Goal: Task Accomplishment & Management: Manage account settings

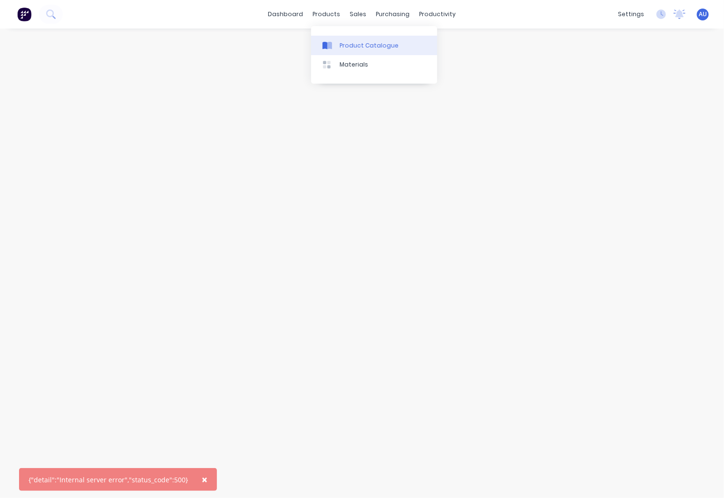
click at [349, 44] on div "Product Catalogue" at bounding box center [369, 45] width 59 height 9
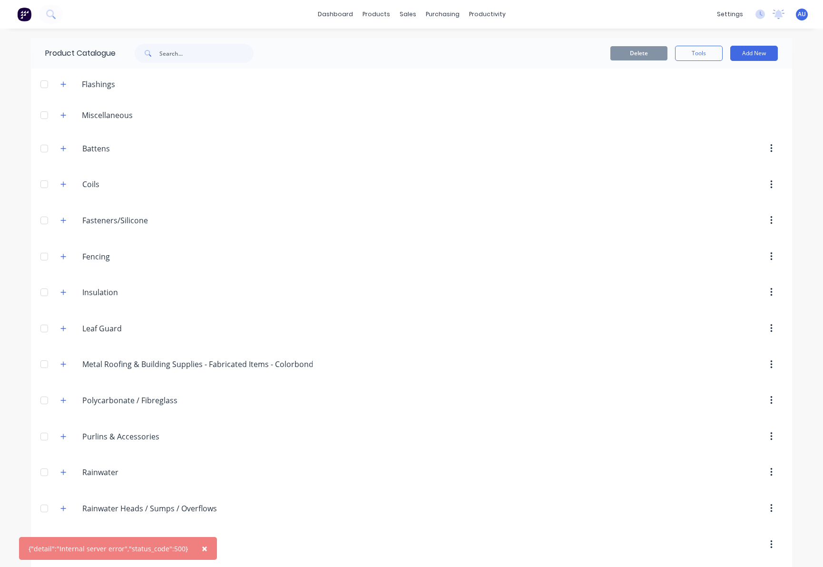
click at [202, 498] on span "×" at bounding box center [205, 547] width 6 height 13
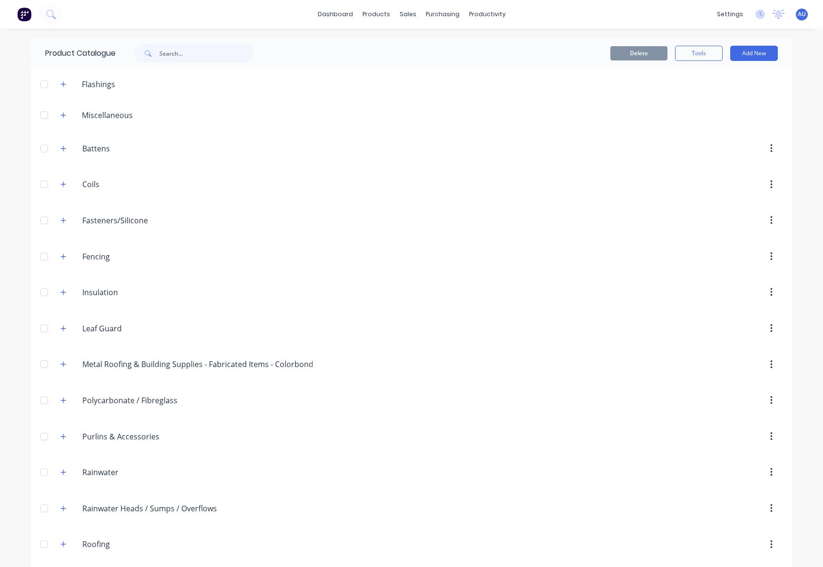
click at [796, 19] on div "AU South Coast Roofing Supplies D... Admin User Administrator Profile Sign out" at bounding box center [802, 15] width 12 height 12
click at [798, 15] on span "AU" at bounding box center [802, 14] width 8 height 9
click at [743, 123] on button "Sign out" at bounding box center [743, 118] width 126 height 19
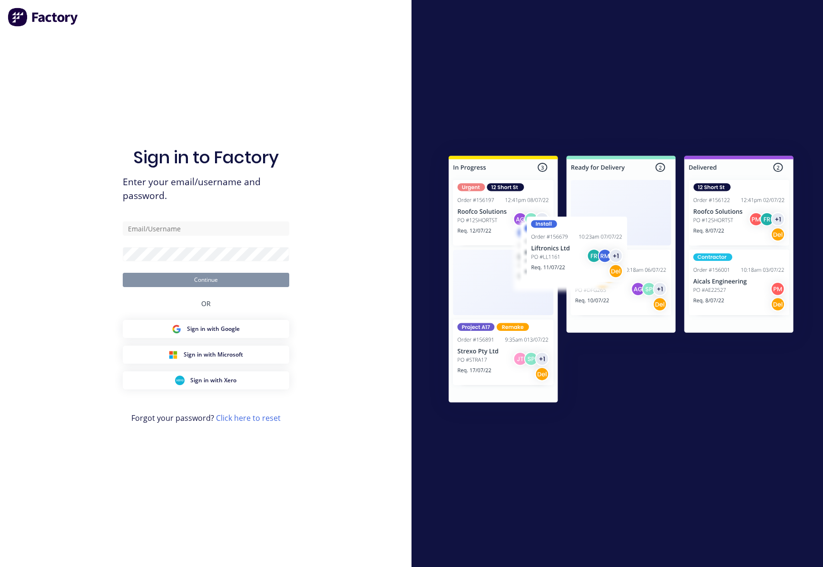
click at [486, 486] on div at bounding box center [616, 283] width 411 height 567
click at [261, 241] on form "Continue" at bounding box center [206, 254] width 166 height 66
click at [261, 232] on input "text" at bounding box center [206, 228] width 166 height 14
paste input "[EMAIL_ADDRESS][DOMAIN_NAME]"
type input "[EMAIL_ADDRESS][DOMAIN_NAME]"
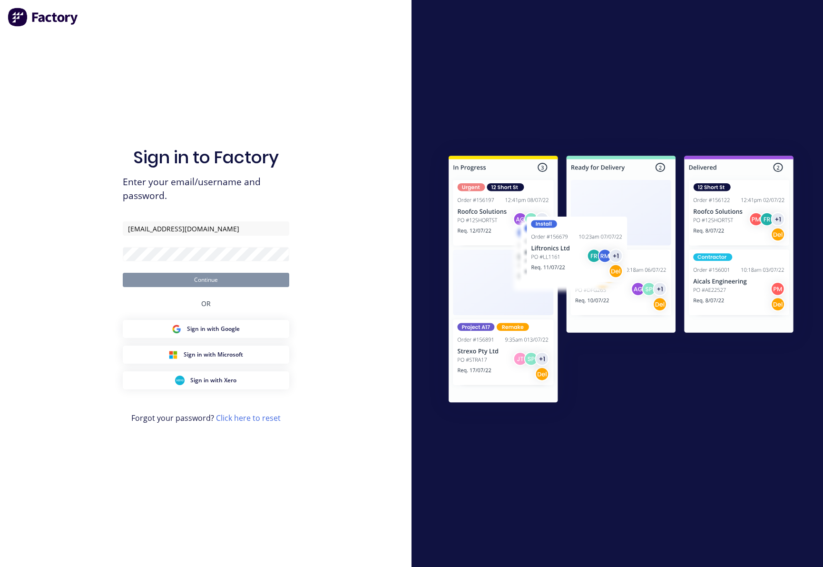
click at [406, 498] on div "Sign in to Factory Enter your email/username and password. [EMAIL_ADDRESS][DOMA…" at bounding box center [205, 283] width 411 height 567
click at [248, 277] on button "Continue" at bounding box center [206, 280] width 166 height 14
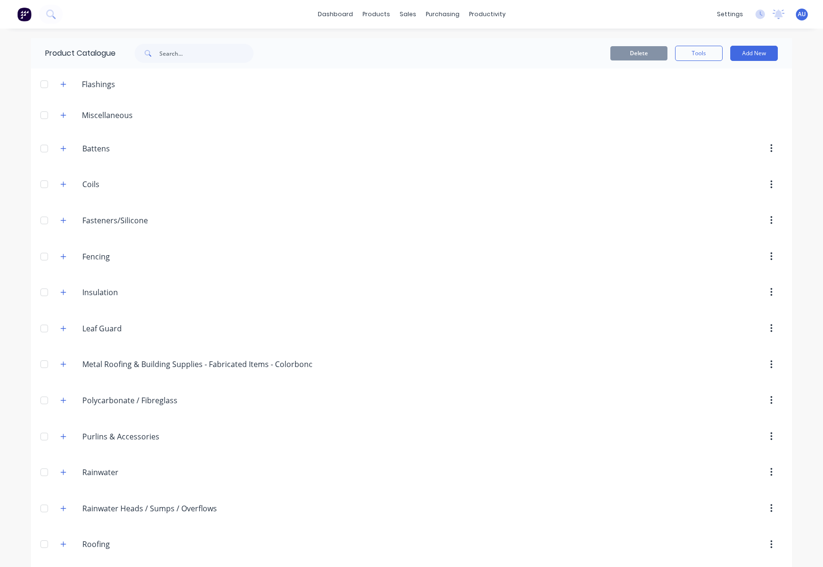
click at [11, 292] on div "dashboard products sales purchasing productivity dashboard products Product Cat…" at bounding box center [411, 283] width 823 height 567
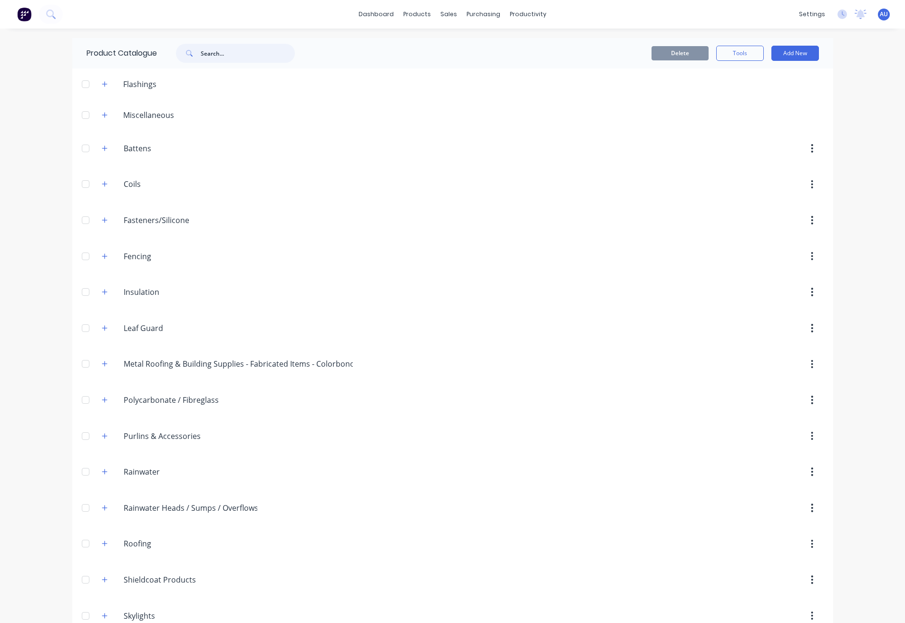
click at [247, 49] on input "text" at bounding box center [248, 53] width 94 height 19
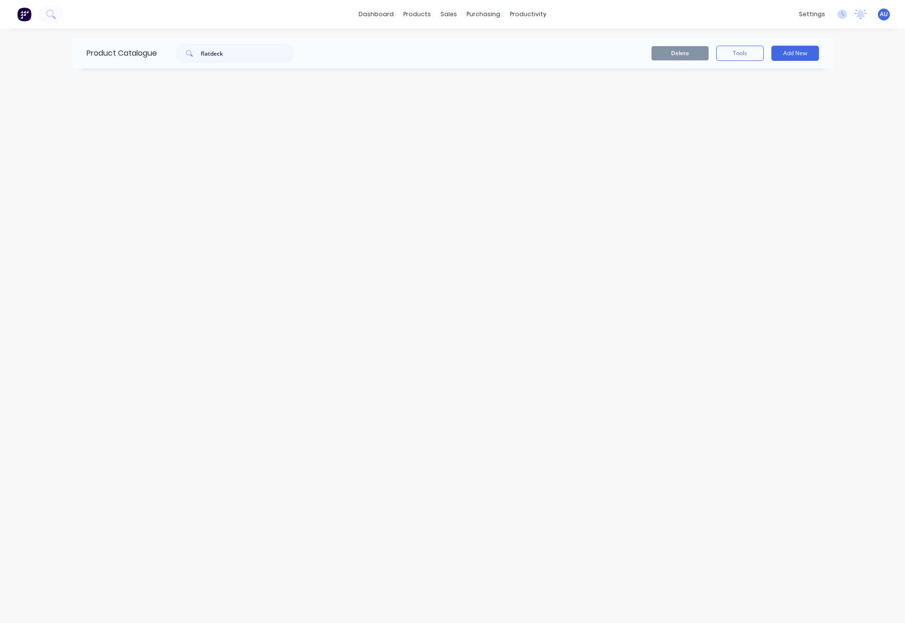
click at [537, 126] on div "Product Catalogue flatdeck Delete Tools Add New" at bounding box center [452, 326] width 761 height 576
click at [249, 52] on input "flatdeck" at bounding box center [248, 53] width 94 height 19
paste input "Flatde"
type input "Flatdek"
click at [231, 425] on div "Product Catalogue Flatdek Delete Tools Add New Miscellaneous Flatdek Accessorie…" at bounding box center [452, 326] width 761 height 576
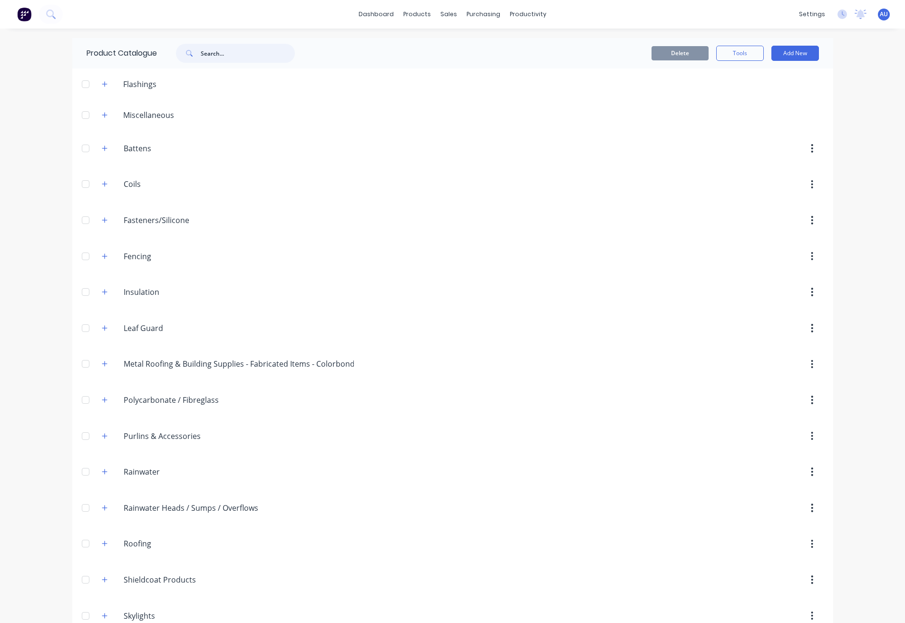
click at [207, 55] on input "text" at bounding box center [248, 53] width 94 height 19
type input "flatdek"
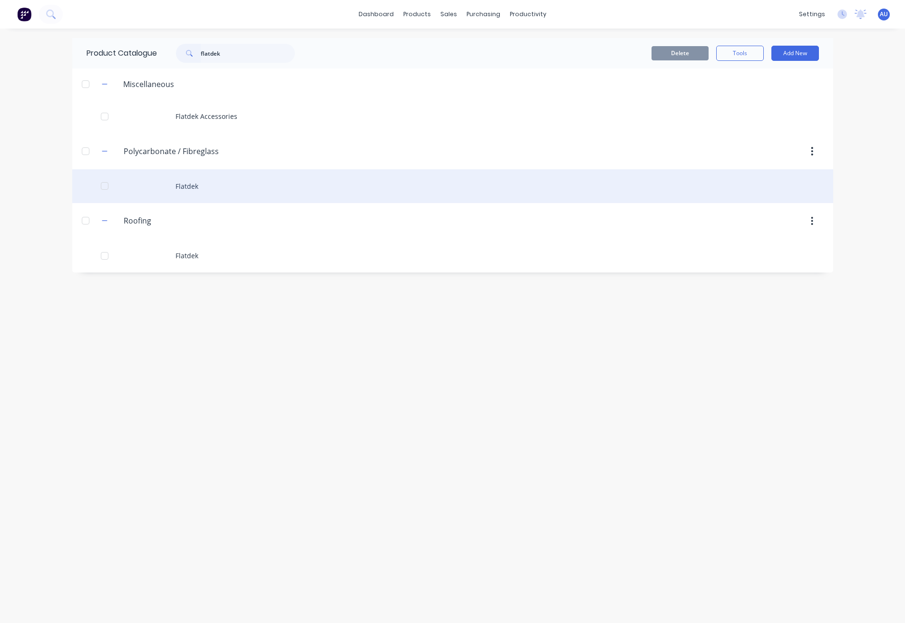
click at [187, 200] on div "Flatdek" at bounding box center [452, 186] width 761 height 34
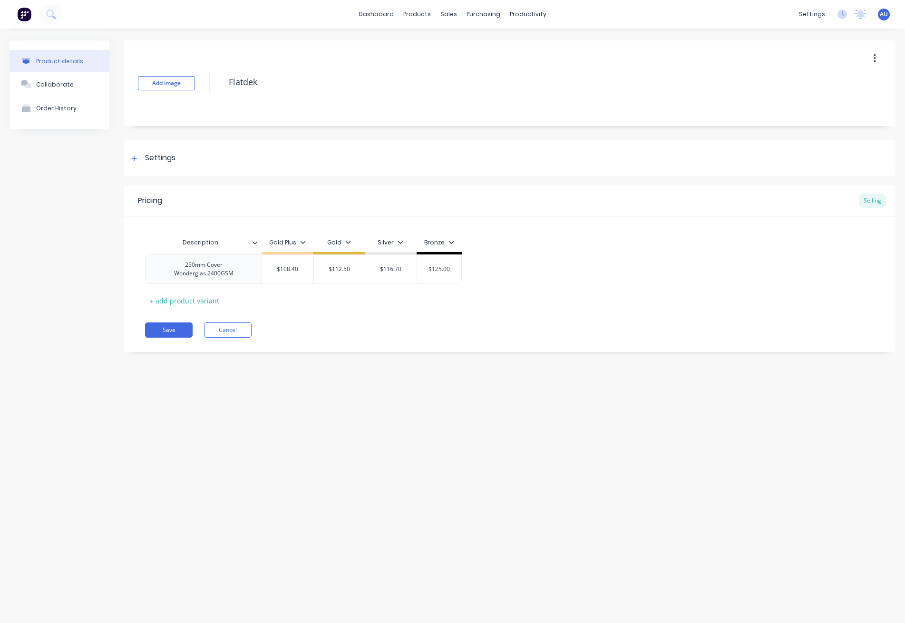
drag, startPoint x: 600, startPoint y: 481, endPoint x: 892, endPoint y: 261, distance: 366.1
click at [620, 467] on div "Product details Collaborate Order History Add image Flatdek Settings Product Op…" at bounding box center [452, 317] width 905 height 576
click at [171, 160] on div "Settings" at bounding box center [160, 158] width 30 height 12
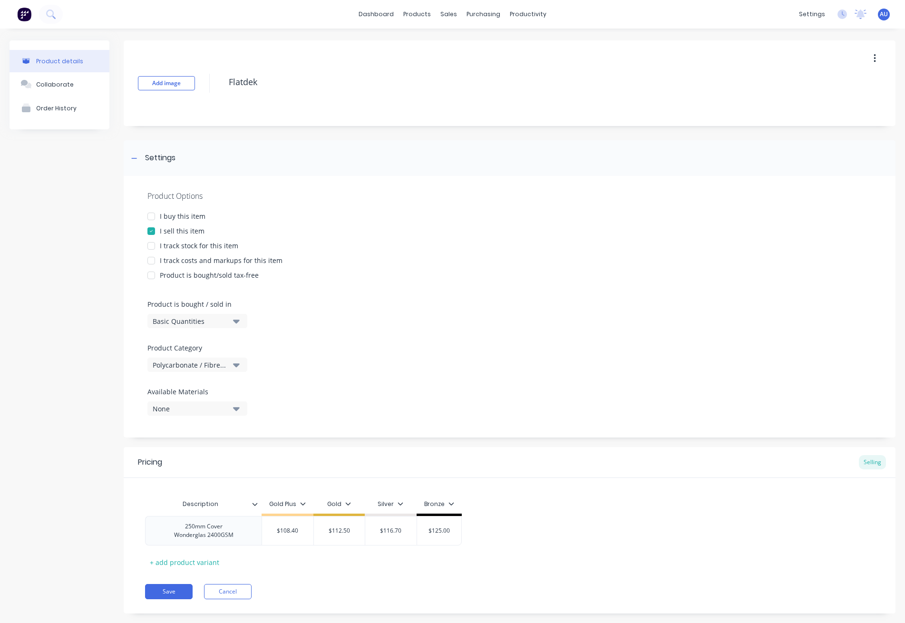
click at [88, 358] on div "Product details Collaborate Order History" at bounding box center [60, 333] width 100 height 587
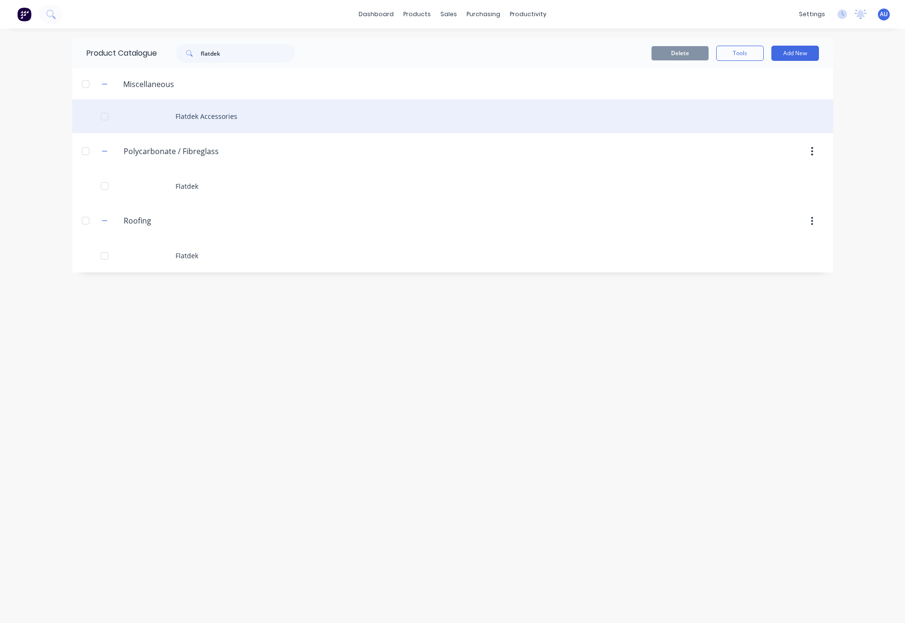
click at [215, 111] on div "Flatdek Accessories" at bounding box center [452, 116] width 761 height 34
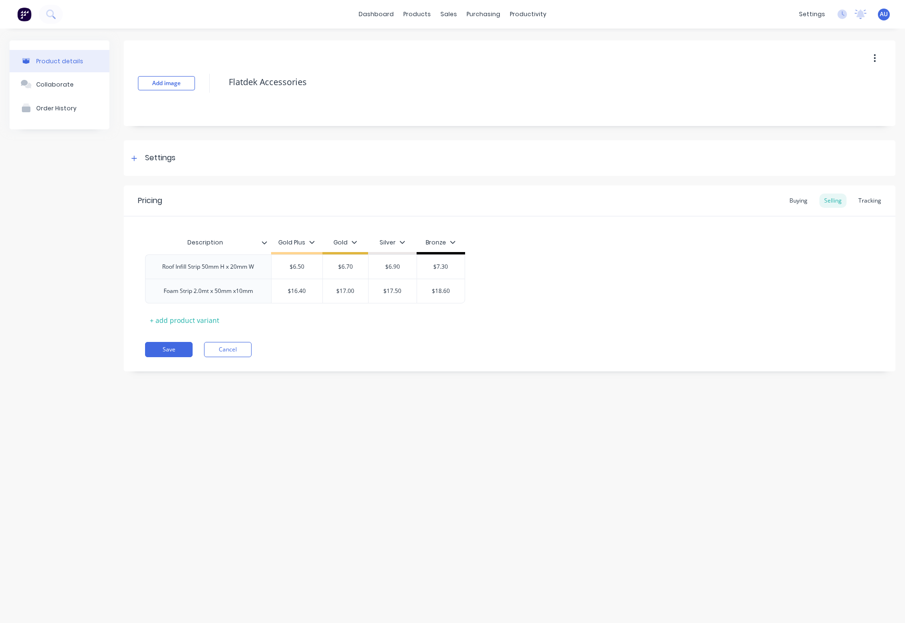
click at [885, 19] on div "AU South Coast Roofing Supplies D... Admin User Administrator Profile Sign out" at bounding box center [884, 15] width 12 height 12
click at [885, 13] on span "AU" at bounding box center [884, 14] width 8 height 9
type textarea "x"
click at [530, 425] on div "Product details Collaborate Order History Add image Flatdek Accessories Setting…" at bounding box center [452, 317] width 905 height 576
click at [638, 310] on div "Description Gold Plus Gold Silver Bronze Roof Infill Strip 50mm H x 20mm W $6.5…" at bounding box center [509, 280] width 729 height 95
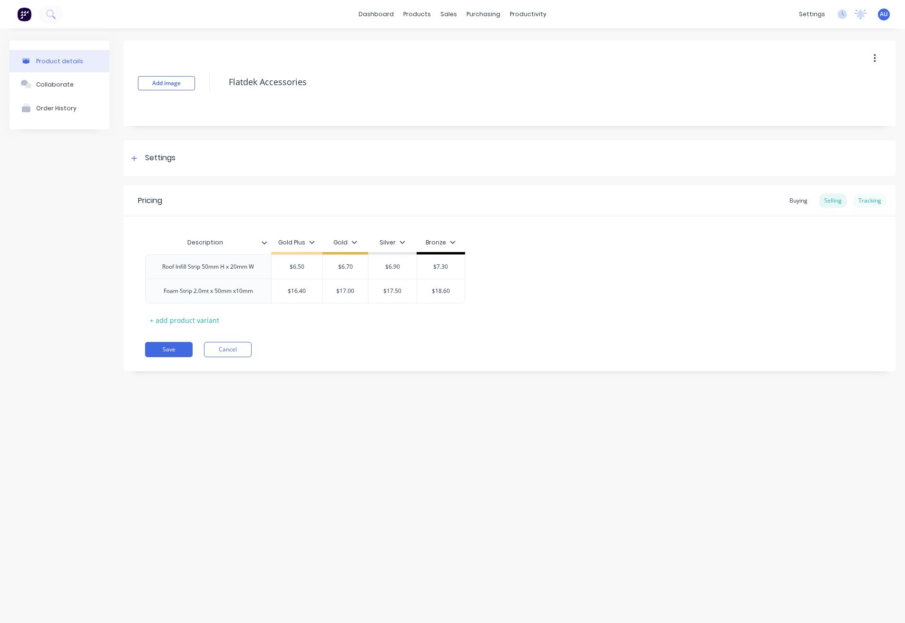
click at [882, 206] on div "Tracking" at bounding box center [870, 201] width 32 height 14
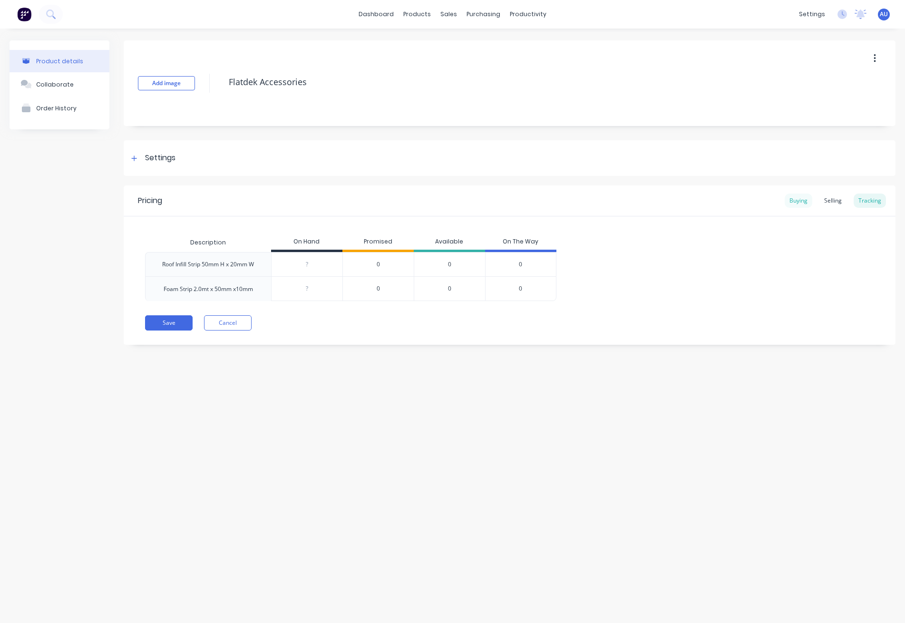
click at [802, 202] on div "Buying" at bounding box center [799, 201] width 28 height 14
click at [493, 459] on div "Product details Collaborate Order History Add image Flatdek Accessories Setting…" at bounding box center [452, 317] width 905 height 576
type input "[object Object]"
click at [298, 264] on input "[object Object]" at bounding box center [297, 264] width 51 height 9
click at [330, 377] on div "Add image Flatdek Accessories Settings Product Options I buy this item I sell t…" at bounding box center [510, 211] width 772 height 343
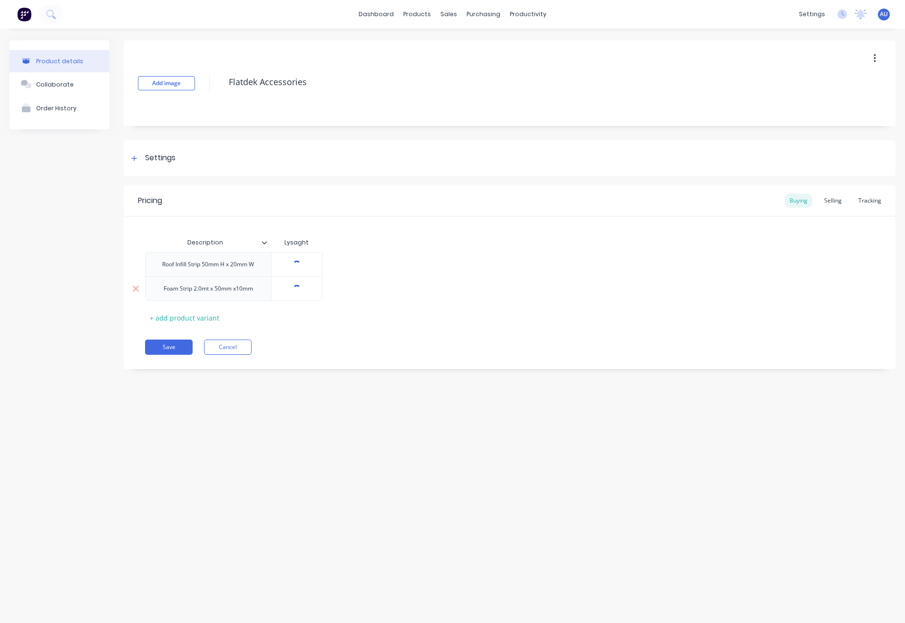
type input "[object Object]"
click at [293, 289] on input "[object Object]" at bounding box center [297, 288] width 51 height 9
click at [310, 393] on div "Product details Collaborate Order History Add image Flatdek Accessories Setting…" at bounding box center [452, 317] width 905 height 576
click at [483, 405] on div "Product details Collaborate Order History Add image Flatdek Accessories Setting…" at bounding box center [452, 317] width 905 height 576
click at [239, 170] on div "Settings" at bounding box center [510, 158] width 772 height 36
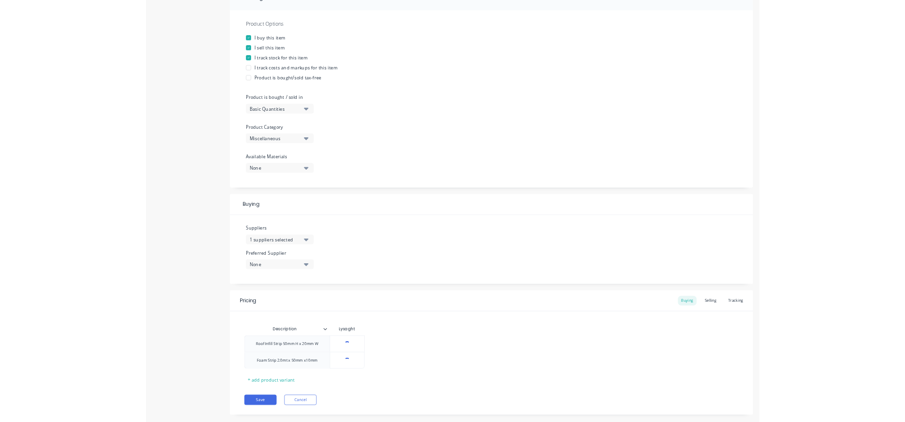
scroll to position [171, 0]
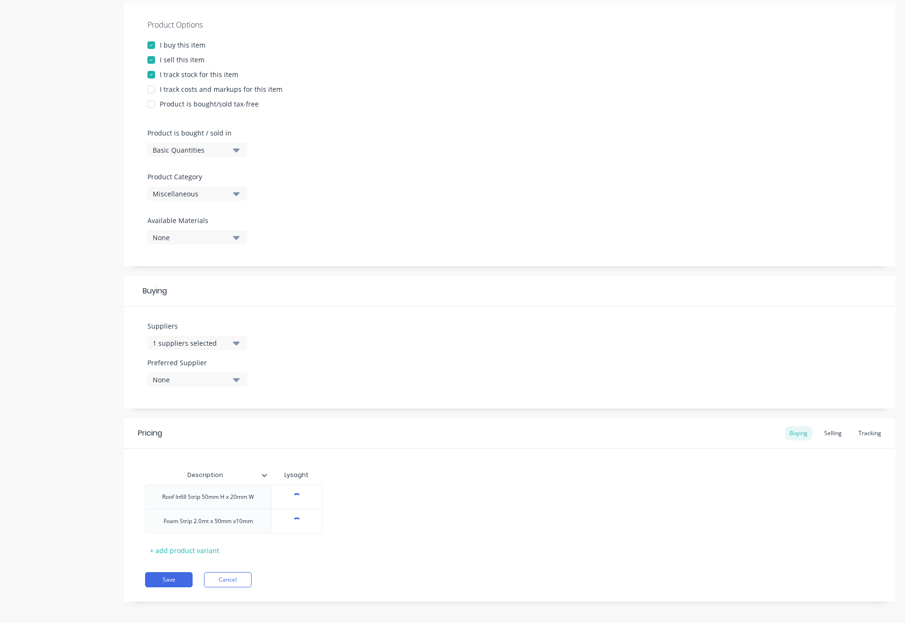
click at [179, 342] on div "1 suppliers selected" at bounding box center [191, 343] width 76 height 10
click at [455, 527] on div "Roof Infill Strip 50mm H x 20mm W [object Object] Foam Strip 2.0mt x 50mm x10mm…" at bounding box center [509, 509] width 729 height 49
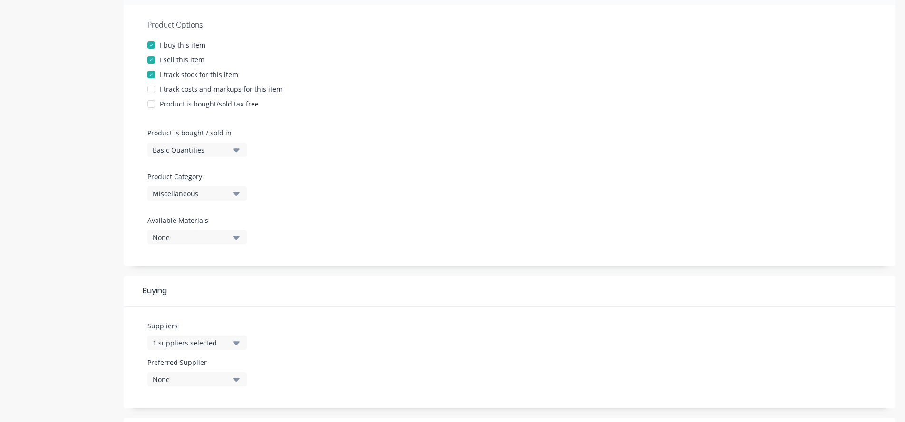
click at [791, 107] on div "Product is bought/sold tax-free" at bounding box center [509, 104] width 724 height 10
type textarea "x"
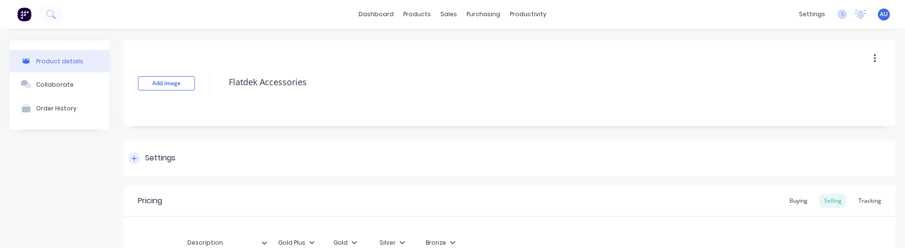
click at [528, 150] on div "Settings" at bounding box center [510, 158] width 772 height 36
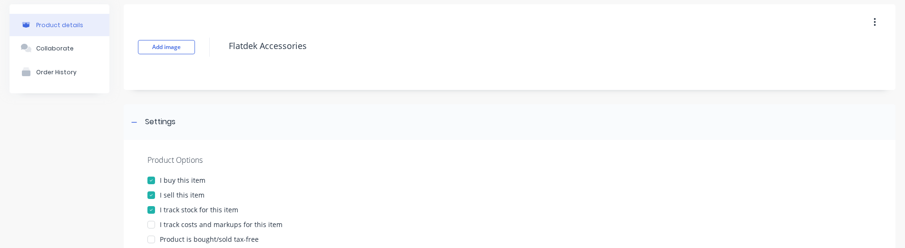
scroll to position [86, 0]
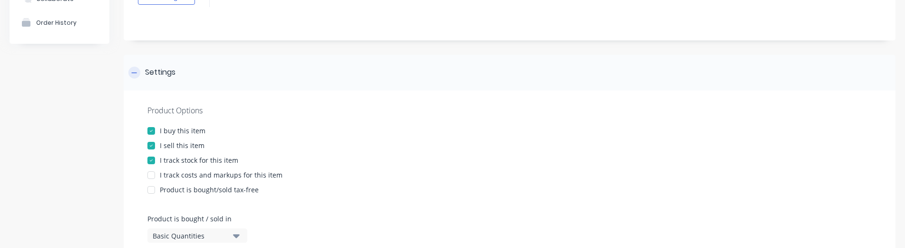
click at [218, 78] on div "Settings" at bounding box center [510, 73] width 772 height 36
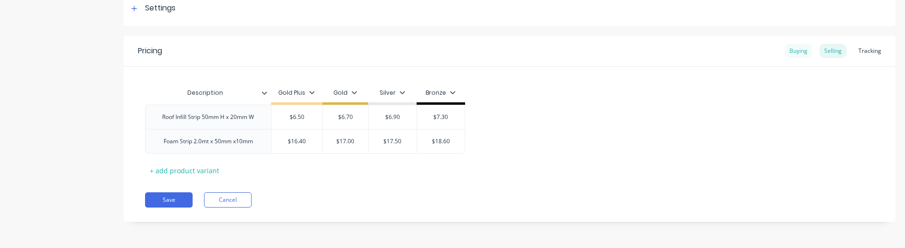
click at [789, 49] on div "Buying" at bounding box center [799, 51] width 28 height 14
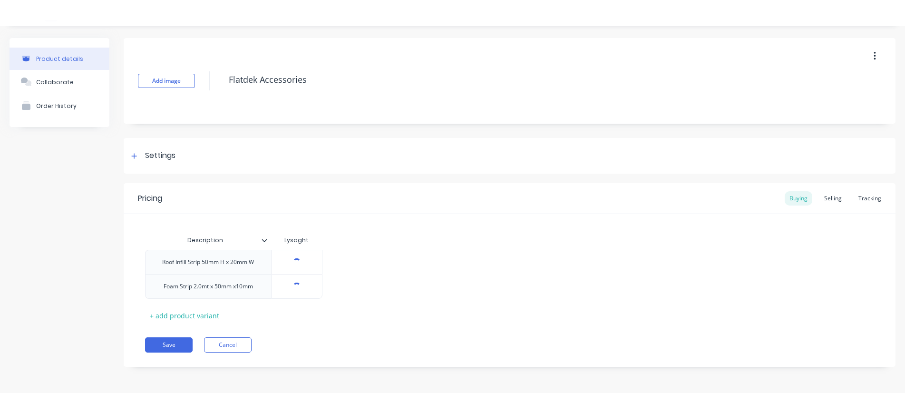
scroll to position [0, 0]
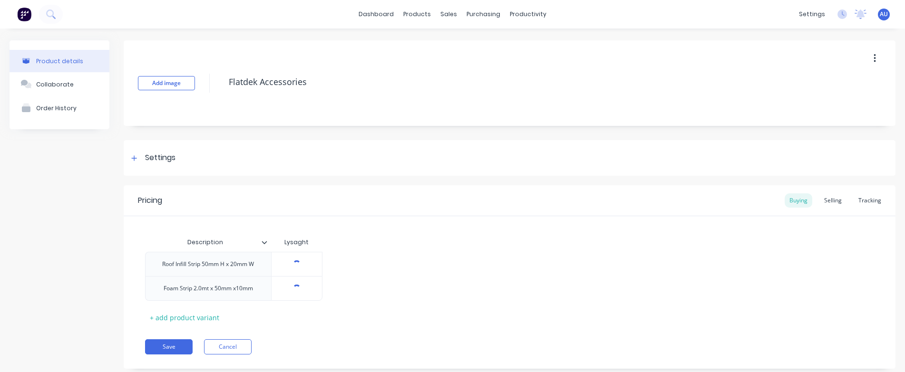
type textarea "x"
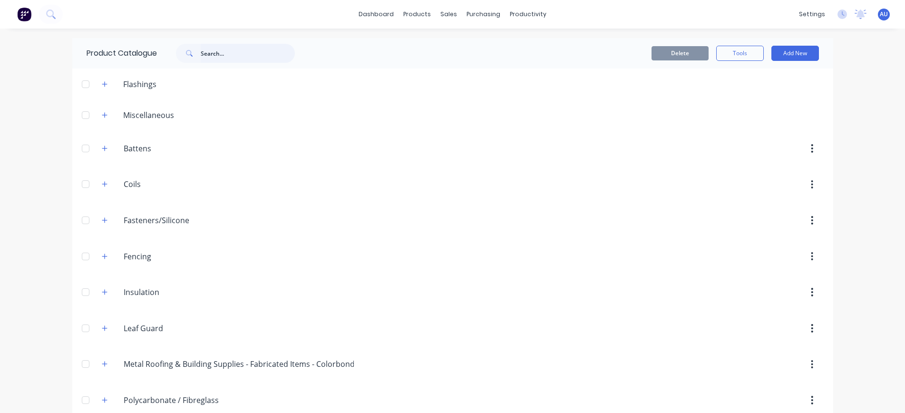
click at [215, 51] on input "text" at bounding box center [248, 53] width 94 height 19
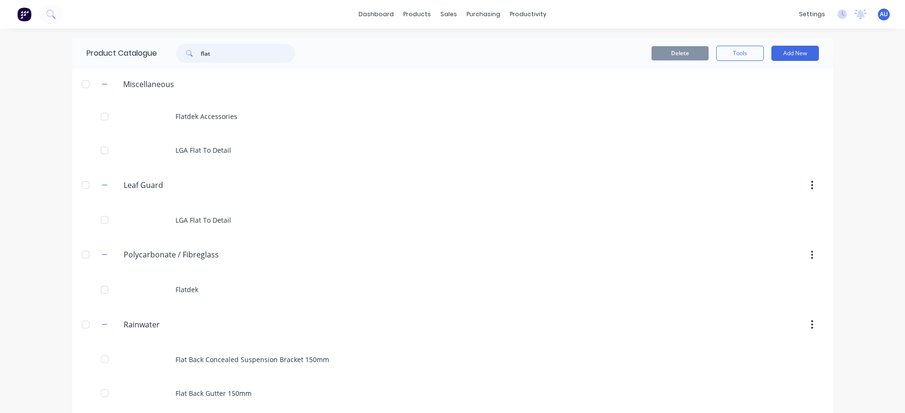
click at [225, 53] on input "flat" at bounding box center [248, 53] width 94 height 19
type input "flatdek"
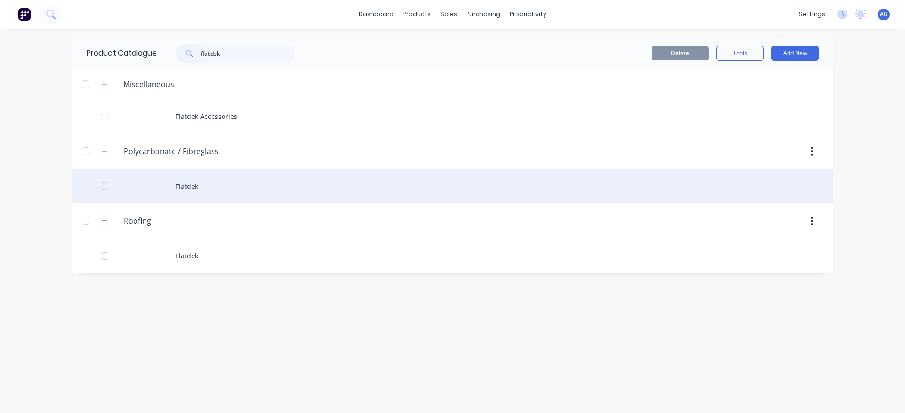
click at [202, 190] on div "Flatdek" at bounding box center [452, 186] width 761 height 34
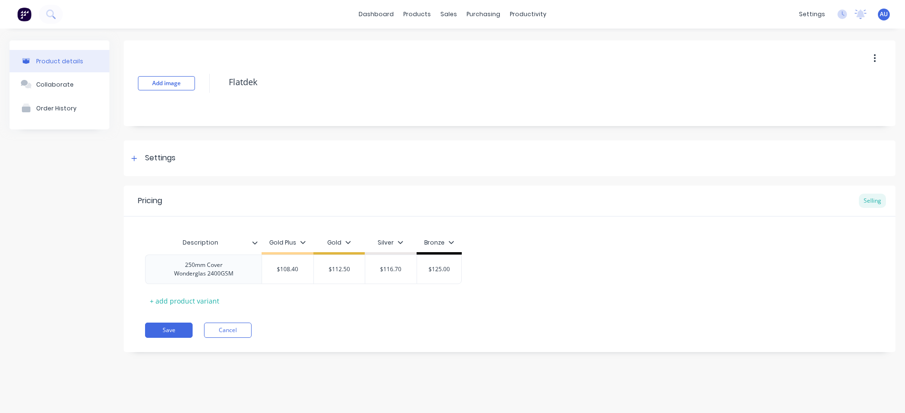
click at [642, 326] on div "Save Cancel" at bounding box center [520, 329] width 751 height 15
click at [699, 278] on div "250mm Cover Wonderglas 2400GSM $108.40 $112.50 $116.70 $125.00" at bounding box center [509, 268] width 729 height 29
click at [337, 141] on div "Settings" at bounding box center [510, 158] width 772 height 36
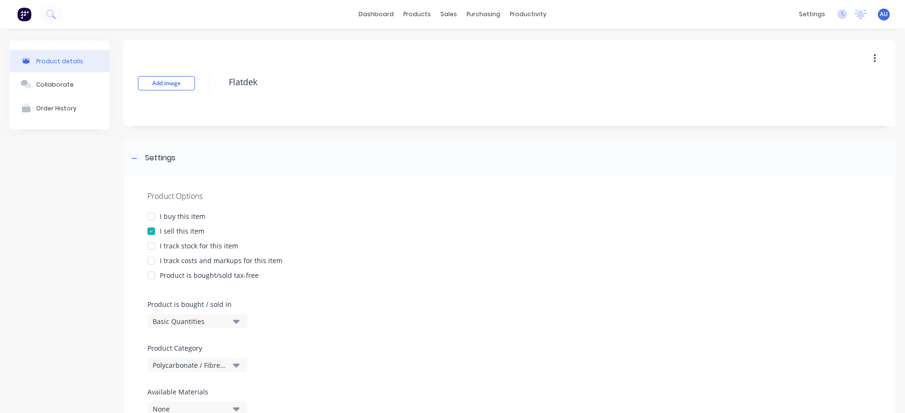
scroll to position [171, 0]
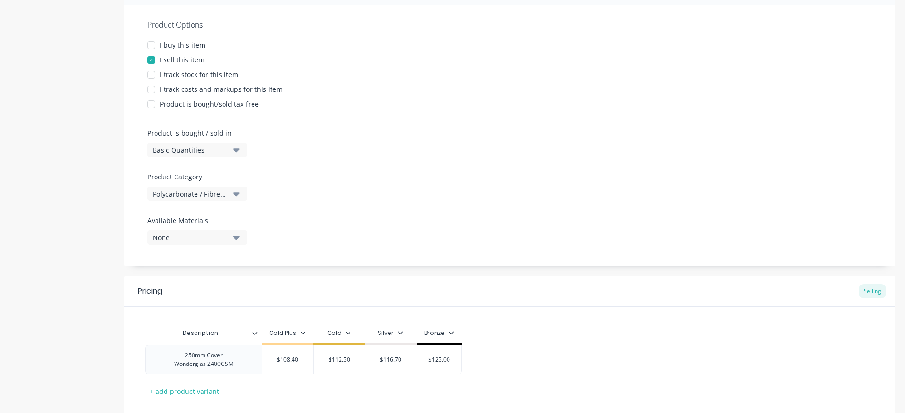
click at [532, 196] on div "Product Options I buy this item I sell this item I track stock for this item I …" at bounding box center [510, 136] width 772 height 262
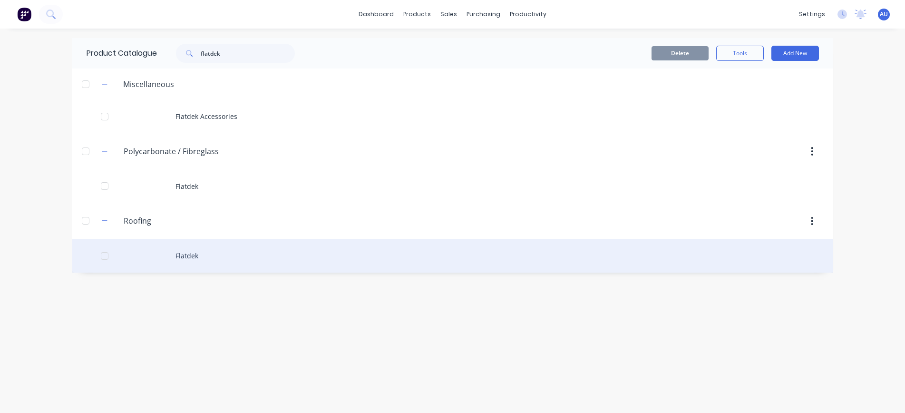
click at [175, 264] on div "Flatdek" at bounding box center [452, 256] width 761 height 34
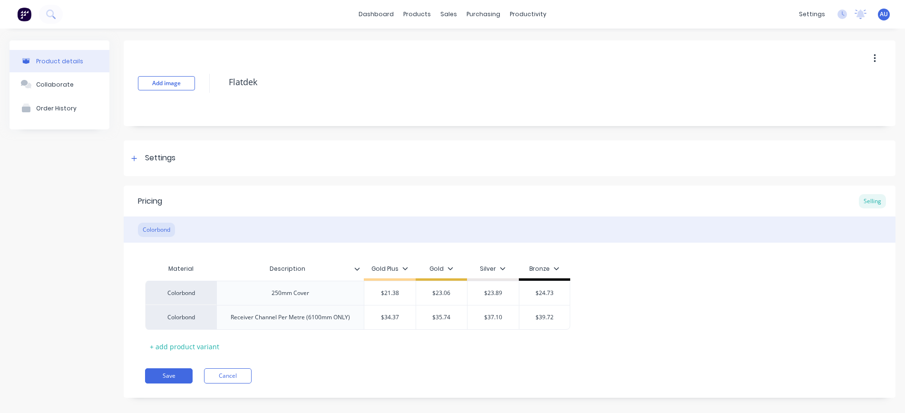
type textarea "x"
click at [164, 168] on div "Settings" at bounding box center [510, 158] width 772 height 36
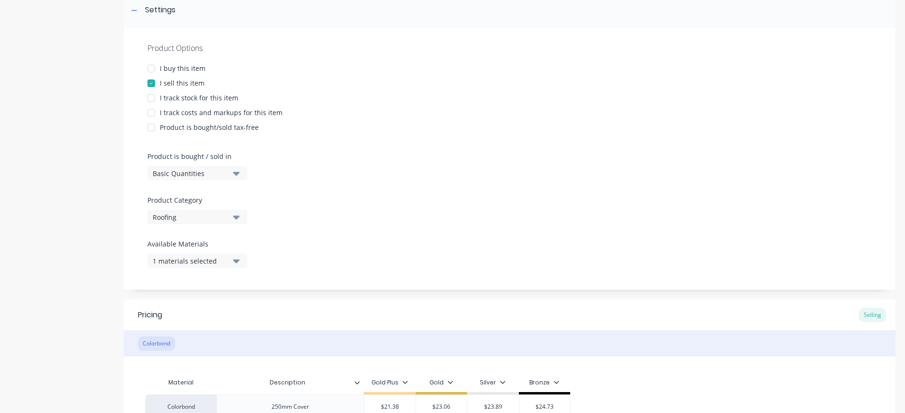
scroll to position [171, 0]
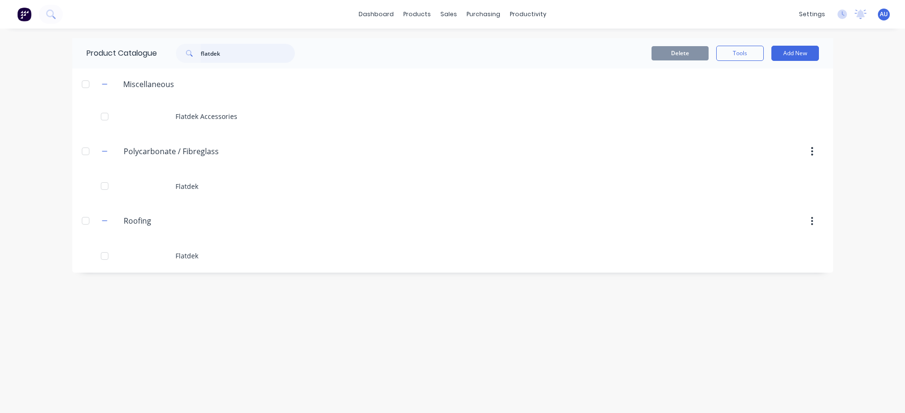
click at [238, 50] on input "flatdek" at bounding box center [248, 53] width 94 height 19
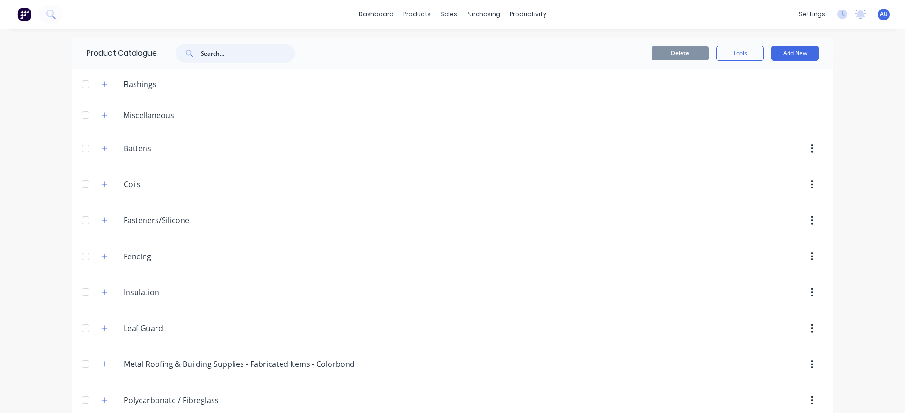
click at [207, 54] on input "text" at bounding box center [248, 53] width 94 height 19
type input "anticon"
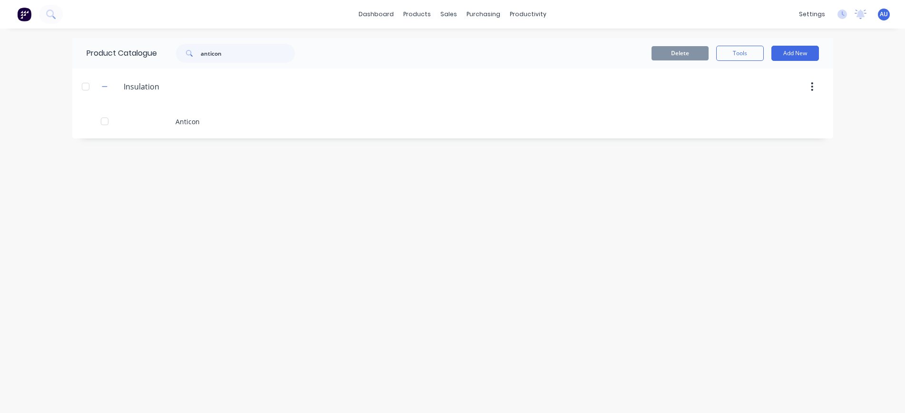
click at [474, 88] on div at bounding box center [534, 86] width 580 height 17
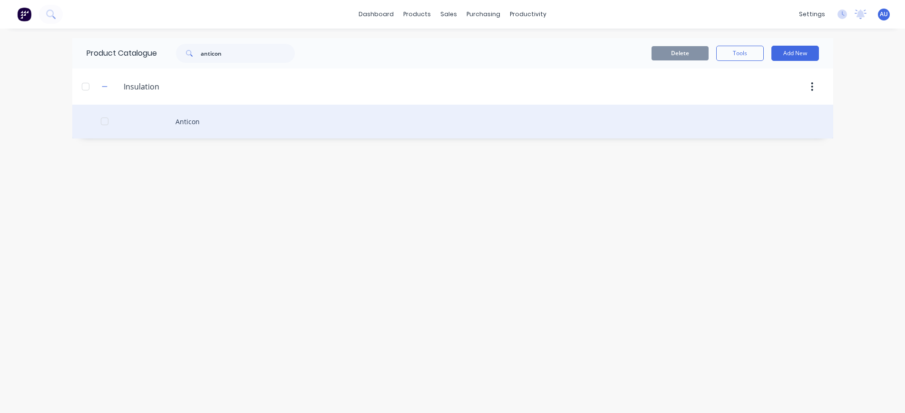
click at [262, 117] on div "Anticon" at bounding box center [452, 122] width 761 height 34
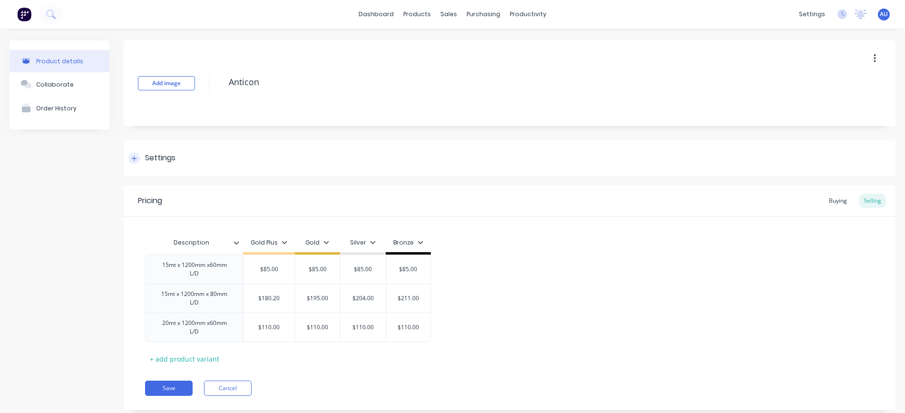
click at [283, 149] on div "Settings" at bounding box center [510, 158] width 772 height 36
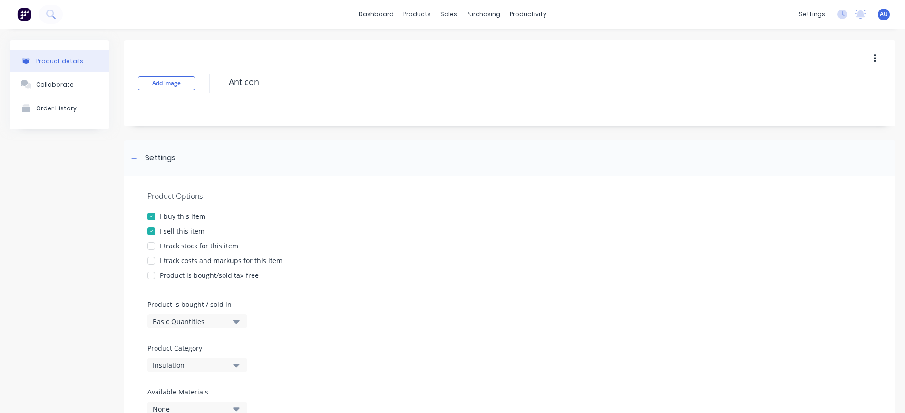
click at [724, 259] on div "I track costs and markups for this item" at bounding box center [509, 260] width 724 height 10
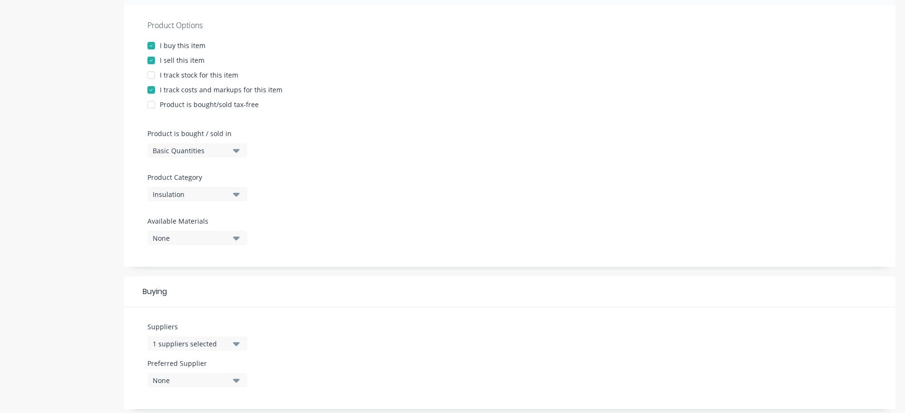
scroll to position [171, 0]
click at [149, 90] on div at bounding box center [151, 89] width 19 height 19
type textarea "x"
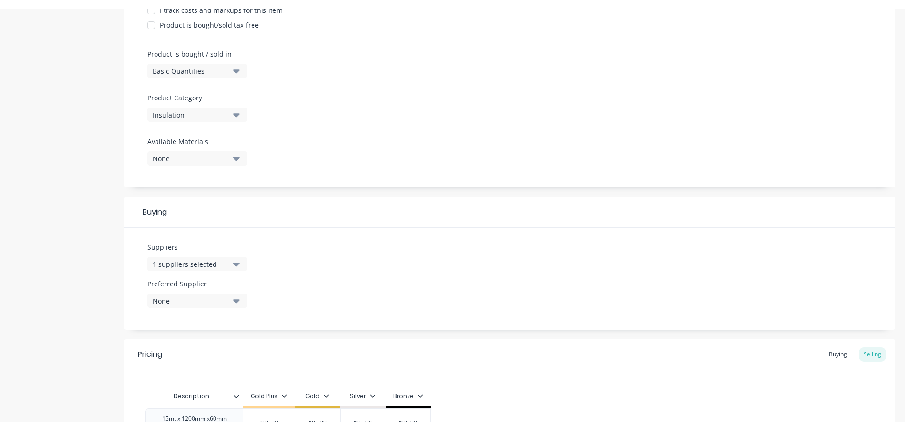
scroll to position [342, 0]
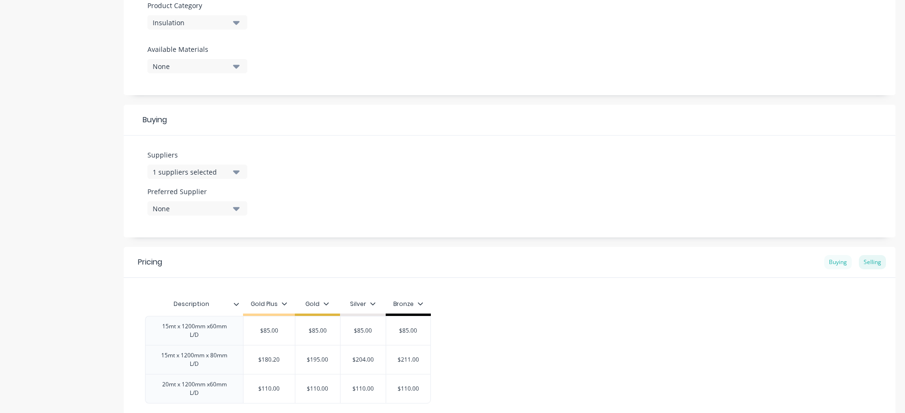
click at [824, 258] on div "Buying" at bounding box center [838, 262] width 28 height 14
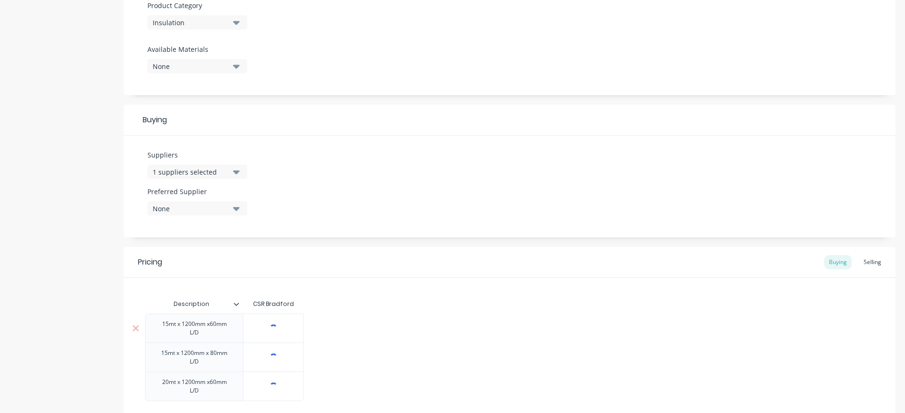
type input "[object Object]"
click at [274, 328] on input "[object Object]" at bounding box center [274, 328] width 60 height 9
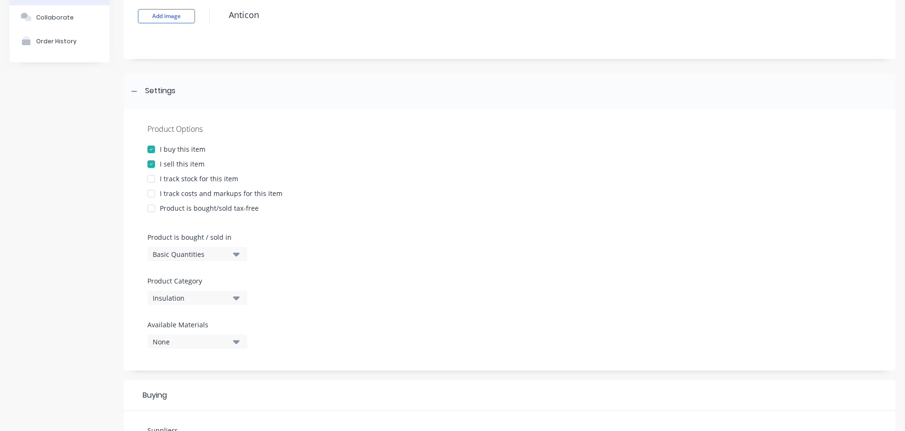
scroll to position [0, 0]
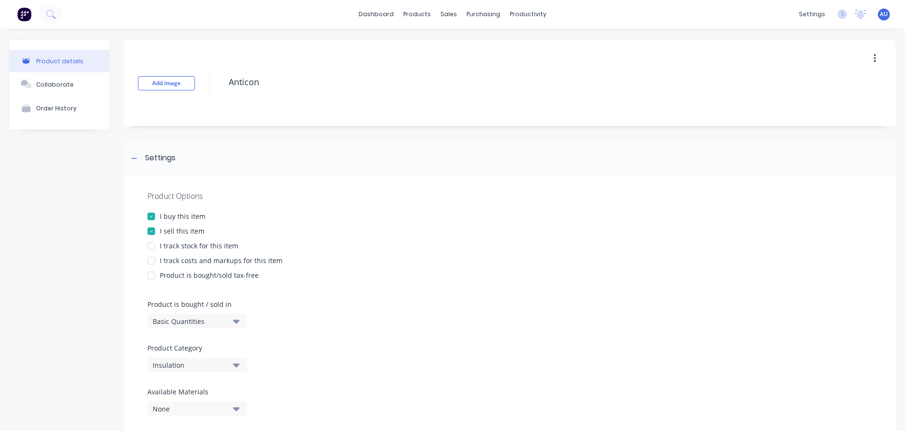
click at [880, 12] on span "AU" at bounding box center [884, 14] width 8 height 9
type textarea "x"
click at [823, 116] on button "Sign out" at bounding box center [825, 119] width 126 height 19
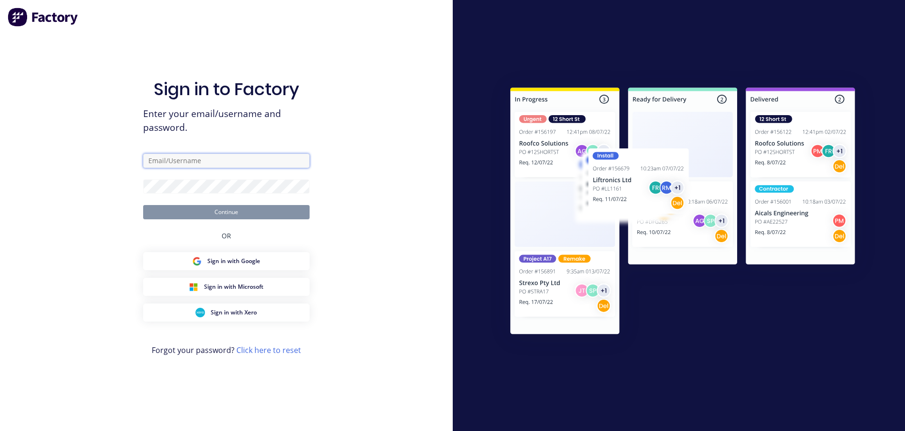
click at [213, 159] on input "text" at bounding box center [226, 161] width 166 height 14
paste input "admin@southcoastroofingsupplies.com"
type input "admin@southcoastroofingsupplies.com"
click at [143, 205] on button "Continue" at bounding box center [226, 212] width 166 height 14
